Goal: Information Seeking & Learning: Learn about a topic

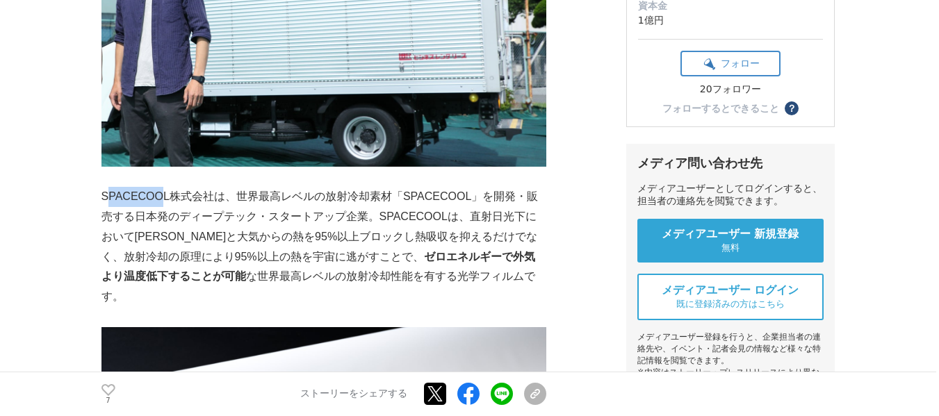
drag, startPoint x: 106, startPoint y: 195, endPoint x: 155, endPoint y: 195, distance: 49.4
click at [155, 195] on p "SPACECOOL株式会社は、世界最高レベルの放射冷却素材「SPACECOOL」を開発・販売する日本発のディープテック・スタートアップ企業。SPACECOOL…" at bounding box center [323, 247] width 445 height 120
click at [105, 195] on p "SPACECOOL株式会社は、世界最高レベルの放射冷却素材「SPACECOOL」を開発・販売する日本発のディープテック・スタートアップ企業。SPACECOOL…" at bounding box center [323, 247] width 445 height 120
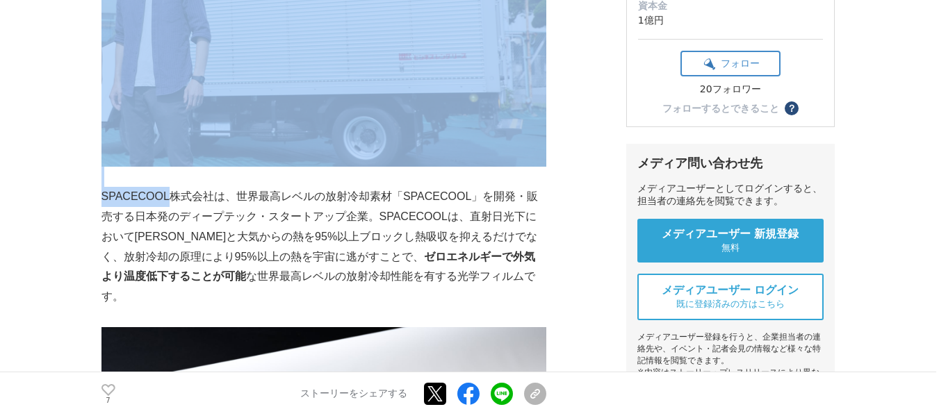
drag, startPoint x: 97, startPoint y: 198, endPoint x: 168, endPoint y: 198, distance: 70.9
click at [168, 198] on p "SPACECOOL株式会社は、世界最高レベルの放射冷却素材「SPACECOOL」を開発・販売する日本発のディープテック・スタートアップ企業。SPACECOOL…" at bounding box center [323, 247] width 445 height 120
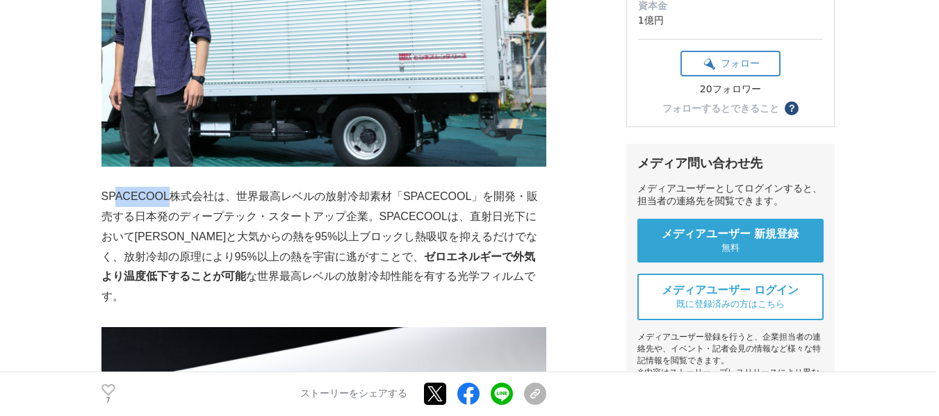
drag, startPoint x: 113, startPoint y: 197, endPoint x: 169, endPoint y: 197, distance: 55.6
click at [169, 197] on p "SPACECOOL株式会社は、世界最高レベルの放射冷却素材「SPACECOOL」を開発・販売する日本発のディープテック・スタートアップ企業。SPACECOOL…" at bounding box center [323, 247] width 445 height 120
drag, startPoint x: 102, startPoint y: 197, endPoint x: 206, endPoint y: 198, distance: 103.6
click at [206, 198] on p "SPACECOOL株式会社は、世界最高レベルの放射冷却素材「SPACECOOL」を開発・販売する日本発のディープテック・スタートアップ企業。SPACECOOL…" at bounding box center [323, 247] width 445 height 120
copy p "SPACECOOL株式会社"
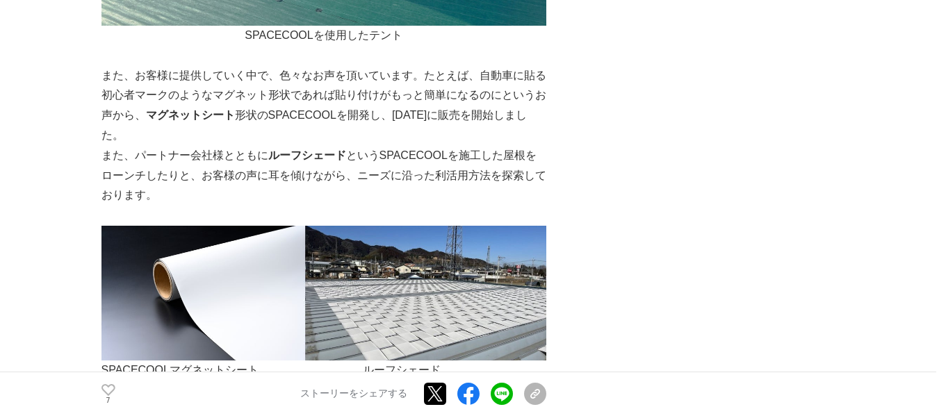
scroll to position [3416, 0]
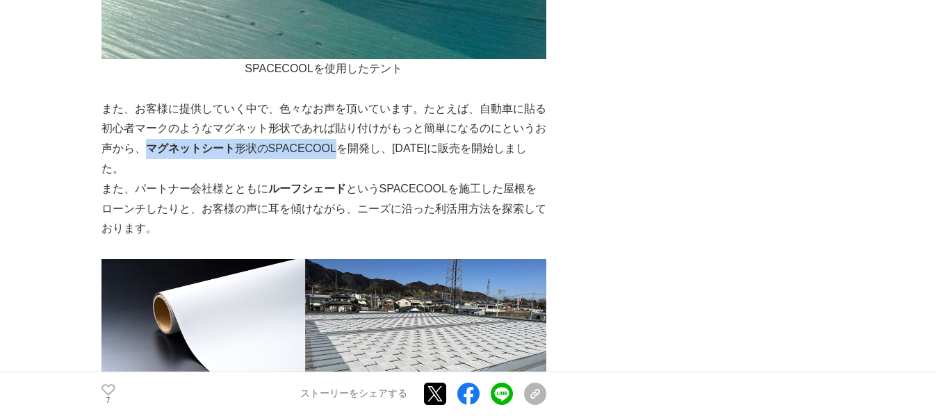
drag, startPoint x: 147, startPoint y: 130, endPoint x: 331, endPoint y: 129, distance: 184.2
click at [331, 129] on p "また、お客様に提供していく中で、色々なお声を頂いています。たとえば、自動車に貼る初心者マークのようなマグネット形状であれば貼り付けがもっと簡単になるのにという…" at bounding box center [323, 139] width 445 height 80
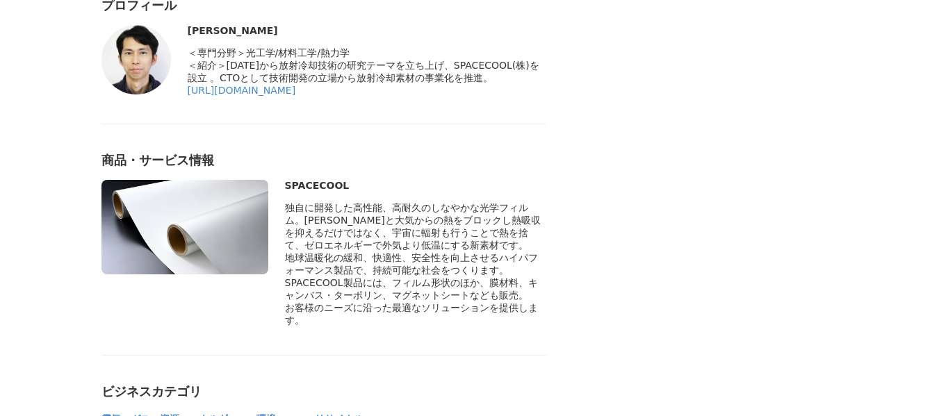
scroll to position [5849, 0]
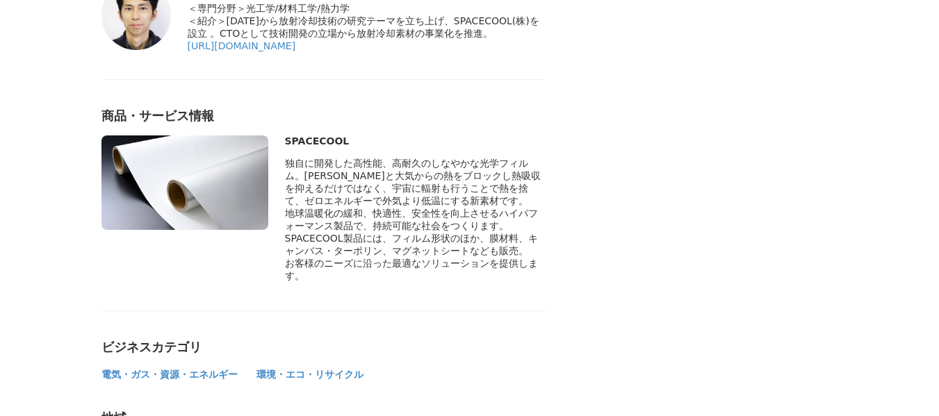
drag, startPoint x: 394, startPoint y: 254, endPoint x: 473, endPoint y: 270, distance: 80.0
click at [473, 257] on span "SPACECOOL製品には、フィルム形状のほか、膜材料、キャンバス・ターポリン、マグネットシートなども販売。" at bounding box center [411, 245] width 253 height 24
copy span "フィルム形状のほか、膜材料、キャンバス・ターポリン、マグネットシート"
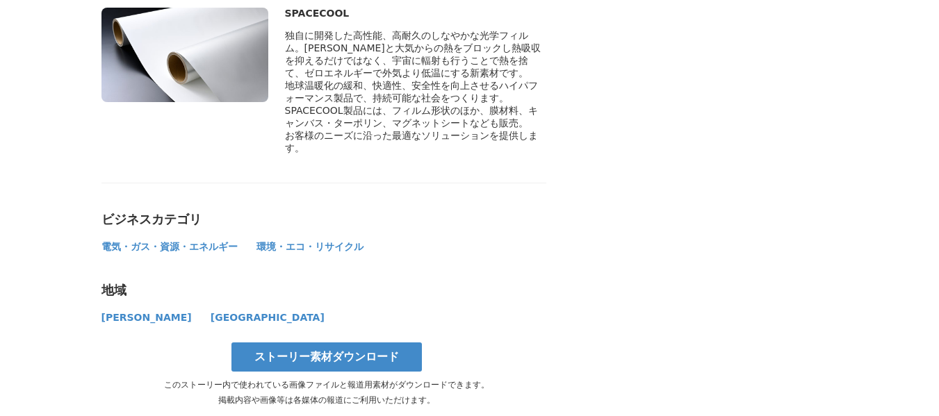
scroll to position [5988, 0]
